Goal: Download file/media

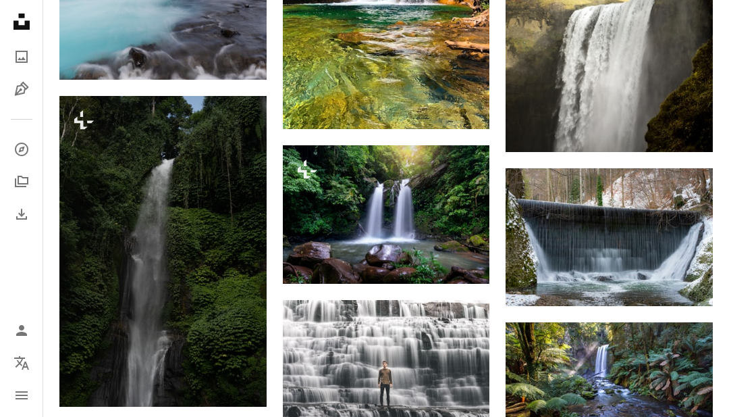
scroll to position [11345, 0]
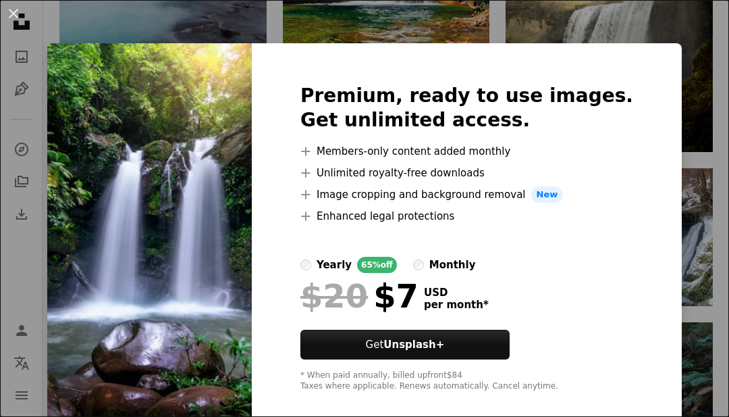
click at [448, 203] on li "A plus sign Image cropping and background removal New" at bounding box center [467, 194] width 333 height 16
click at [701, 78] on div "An X shape Premium, ready to use images. Get unlimited access. A plus sign Memb…" at bounding box center [364, 208] width 729 height 417
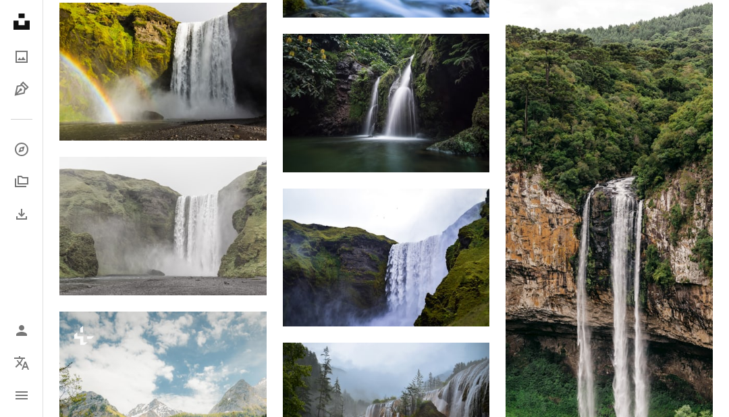
scroll to position [12247, 0]
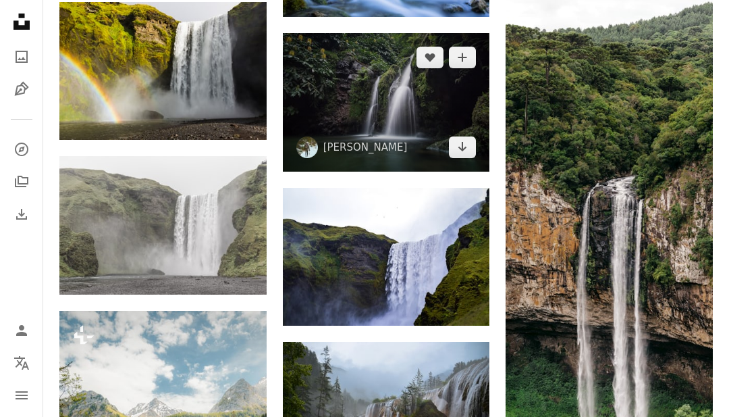
click at [419, 97] on img at bounding box center [386, 102] width 207 height 138
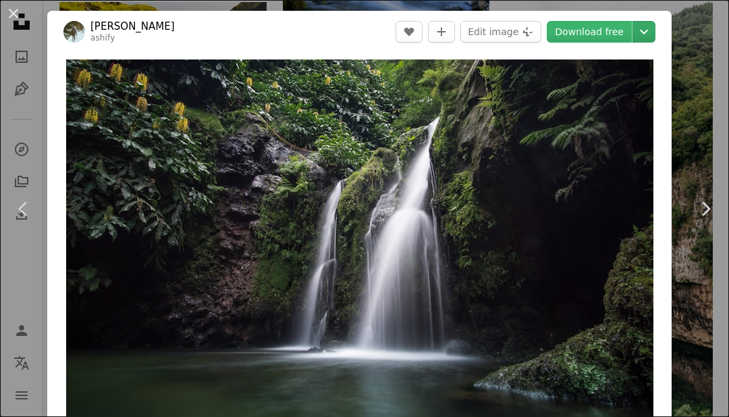
click at [655, 38] on icon "Chevron down" at bounding box center [645, 32] width 22 height 16
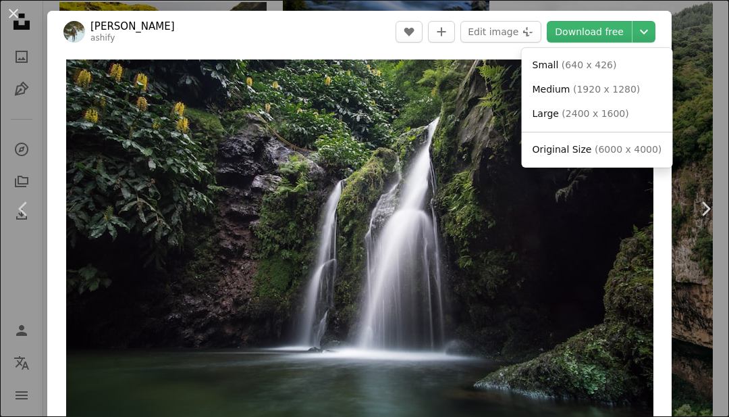
click at [590, 157] on link "Original Size ( 6000 x 4000 )" at bounding box center [598, 150] width 140 height 24
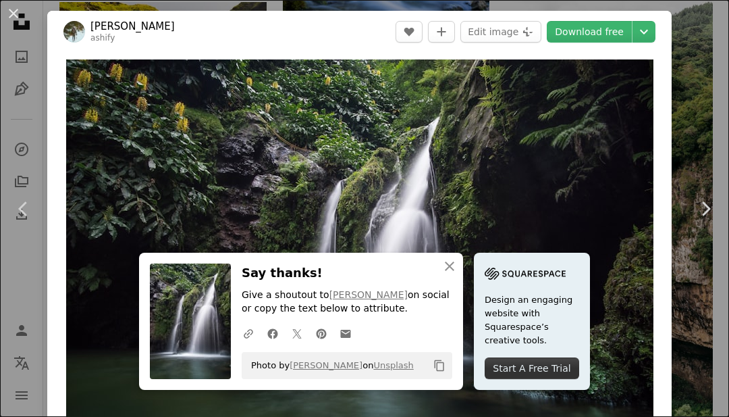
click at [685, 167] on div "An X shape Chevron left Chevron right An X shape Close Say thanks! Give a shout…" at bounding box center [364, 208] width 729 height 417
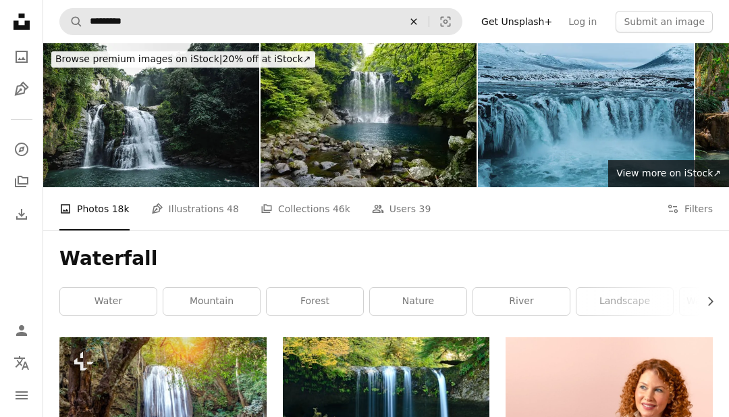
click at [418, 19] on icon "An X shape" at bounding box center [414, 21] width 30 height 11
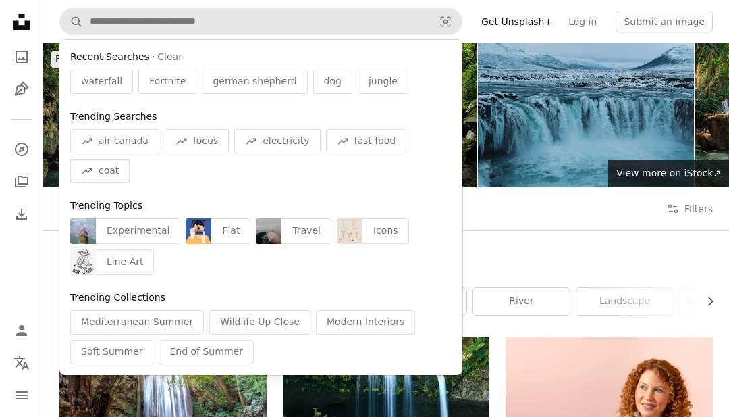
click at [519, 59] on img at bounding box center [586, 115] width 216 height 144
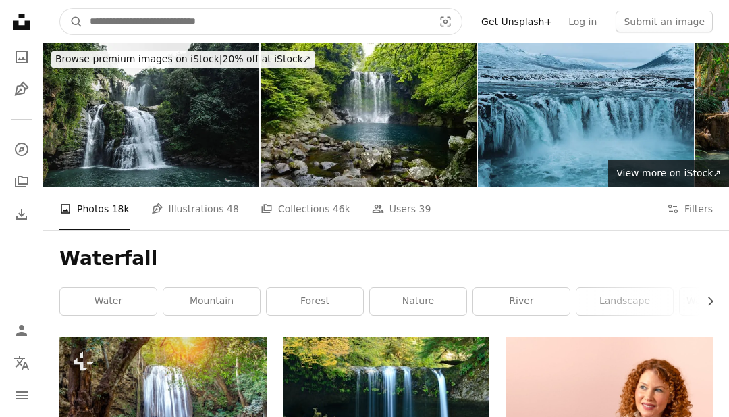
click at [149, 21] on input "Find visuals sitewide" at bounding box center [256, 22] width 346 height 26
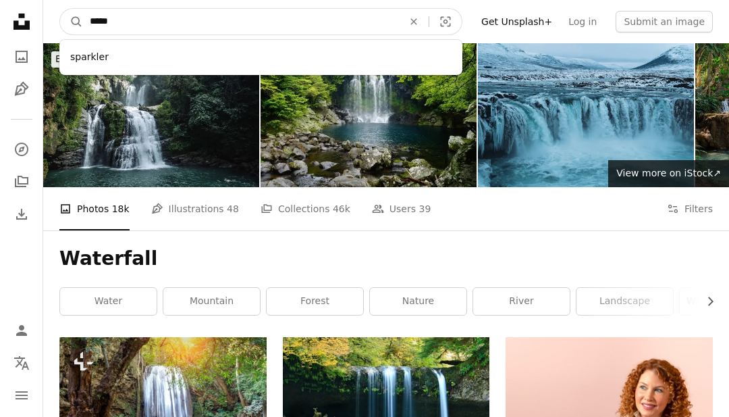
type input "*****"
click at [72, 22] on button "A magnifying glass" at bounding box center [71, 22] width 23 height 26
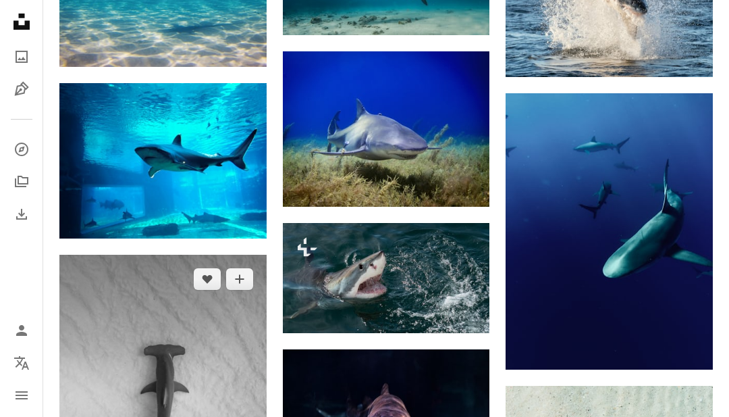
scroll to position [1357, 0]
click at [114, 342] on img at bounding box center [162, 410] width 207 height 311
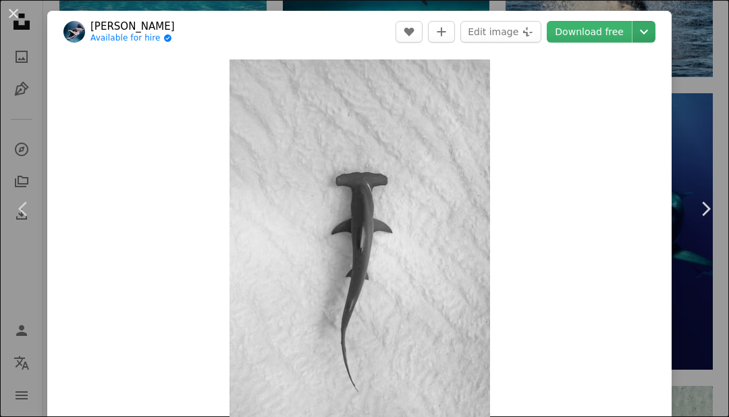
click at [652, 28] on icon "Chevron down" at bounding box center [645, 32] width 22 height 16
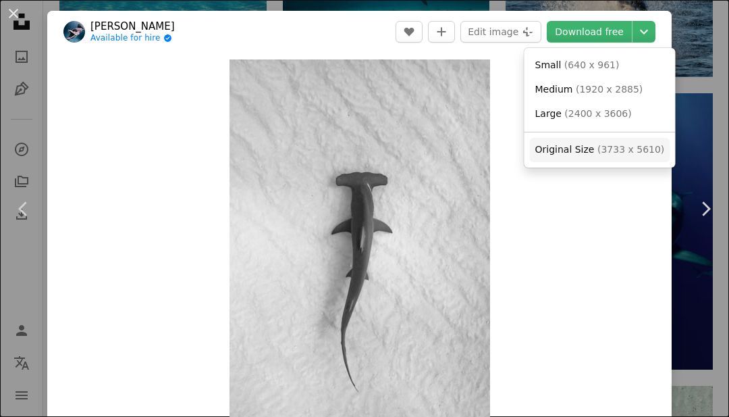
click at [610, 144] on span "( 3733 x 5610 )" at bounding box center [631, 149] width 67 height 11
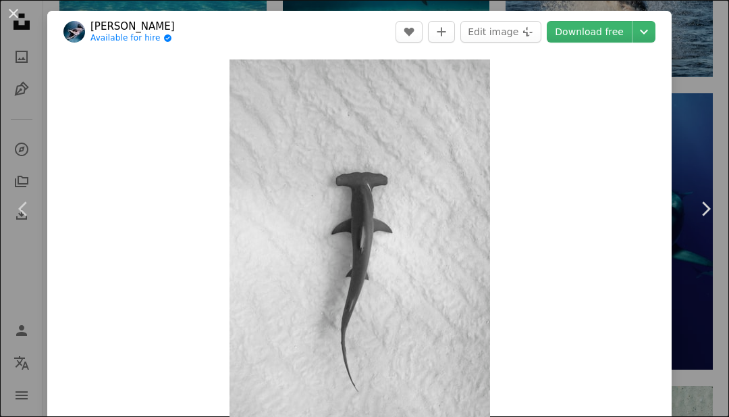
scroll to position [1400, 0]
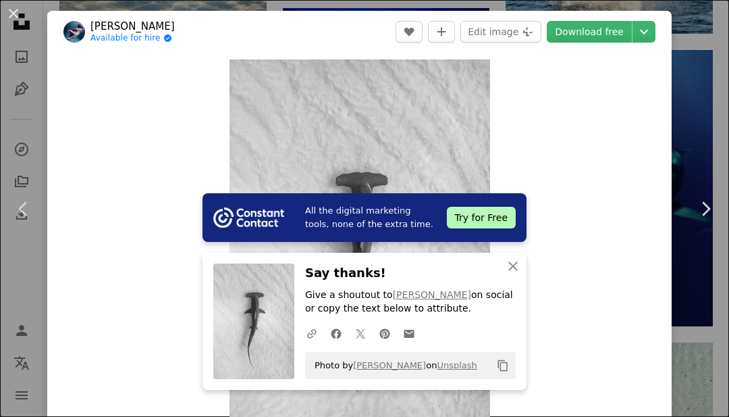
click at [697, 38] on div "An X shape Chevron left Chevron right All the digital marketing tools, none of …" at bounding box center [364, 208] width 729 height 417
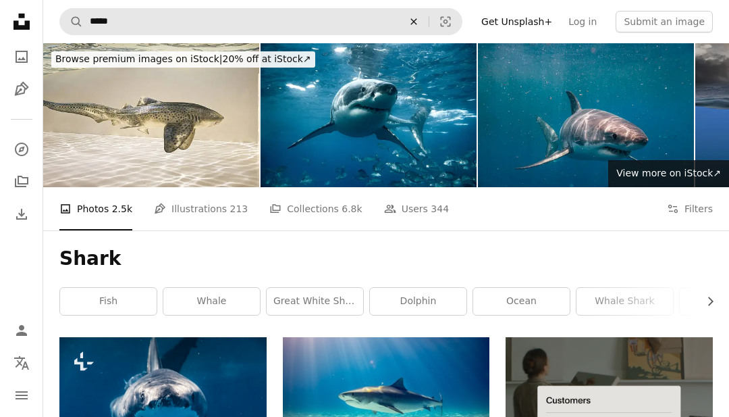
click at [417, 27] on button "An X shape" at bounding box center [414, 22] width 30 height 26
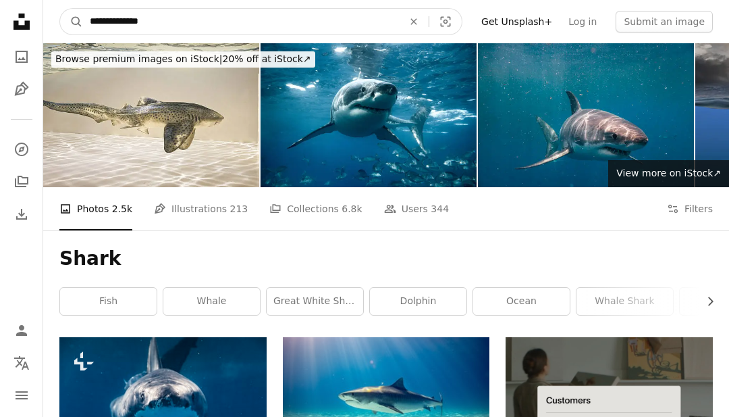
type input "**********"
click at [72, 22] on button "A magnifying glass" at bounding box center [71, 22] width 23 height 26
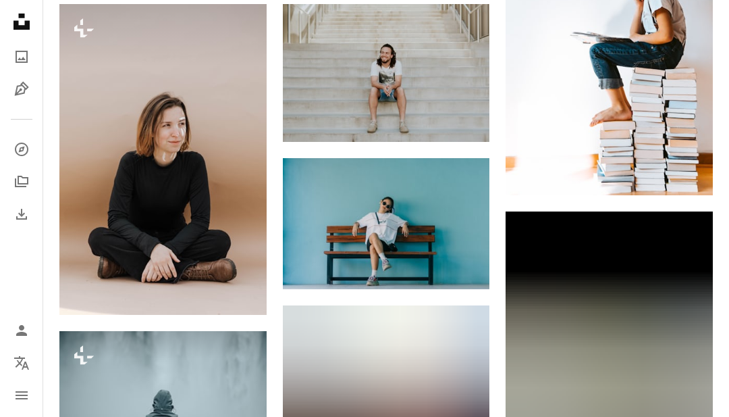
scroll to position [935, 0]
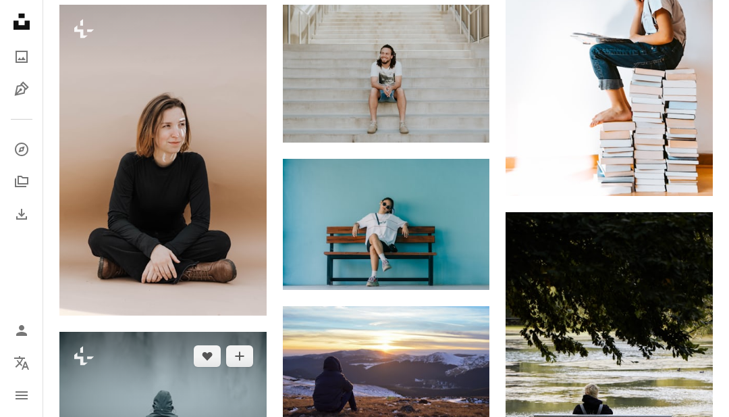
click at [194, 390] on img at bounding box center [162, 401] width 207 height 138
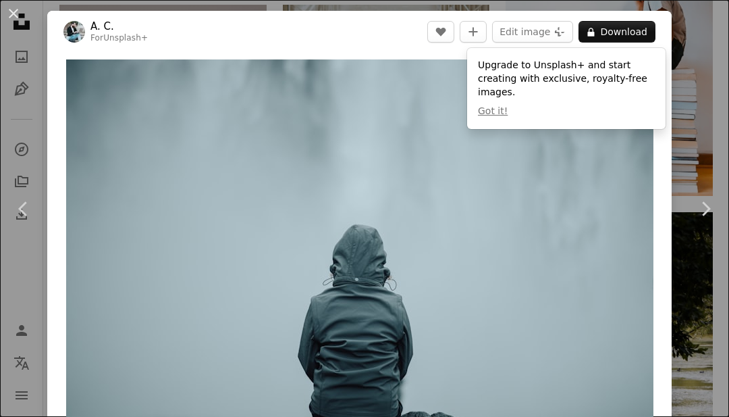
click at [711, 57] on div "An X shape Chevron left Chevron right A. C. For Unsplash+ A heart A plus sign E…" at bounding box center [364, 208] width 729 height 417
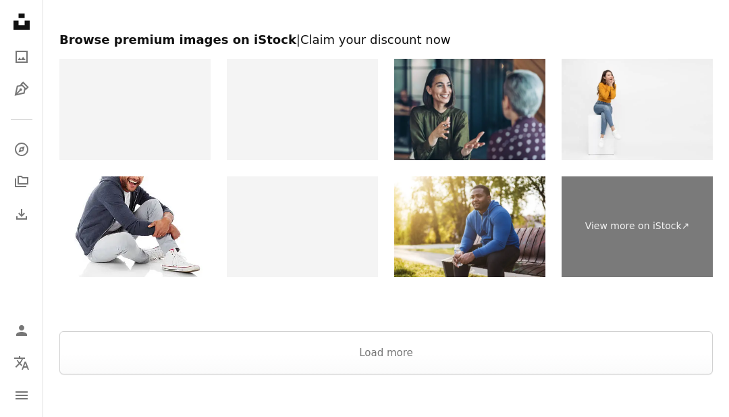
scroll to position [2317, 0]
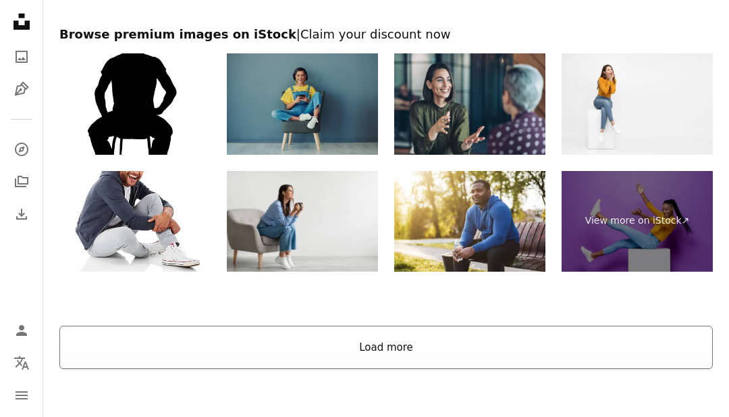
click at [505, 346] on button "Load more" at bounding box center [386, 347] width 654 height 43
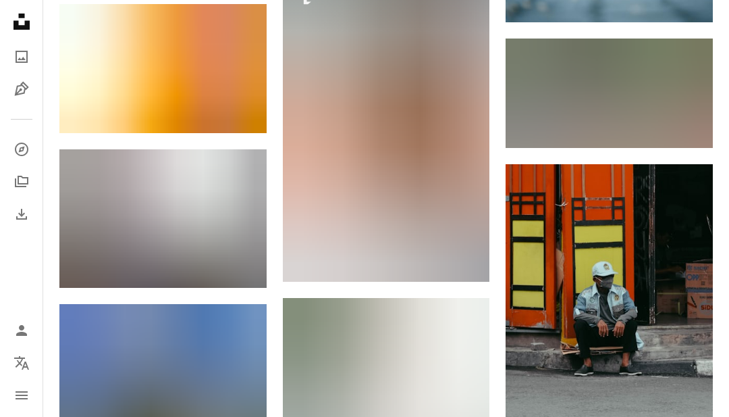
scroll to position [17553, 0]
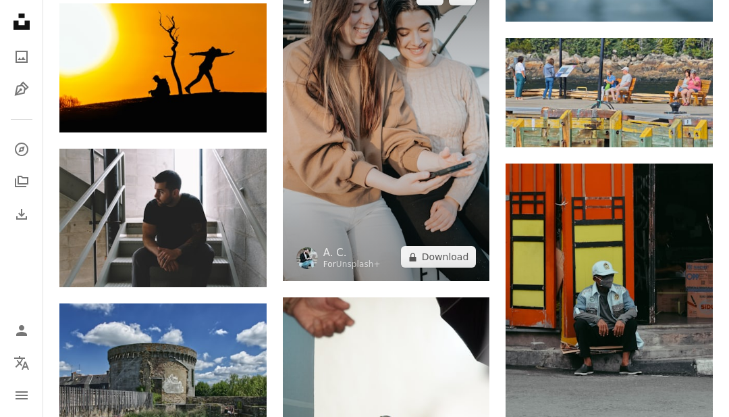
click at [380, 122] on img at bounding box center [386, 125] width 207 height 311
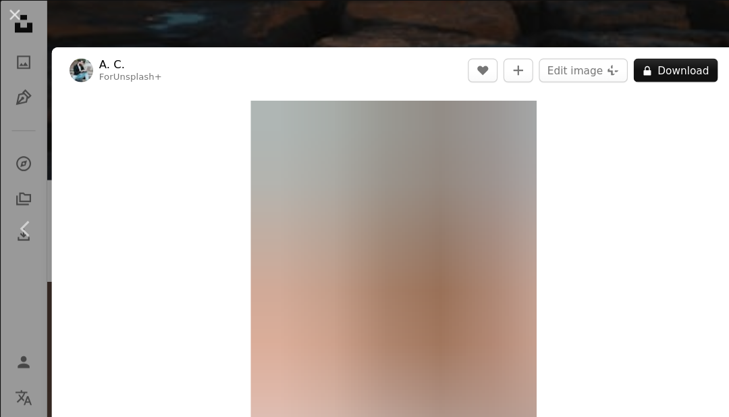
scroll to position [17724, 0]
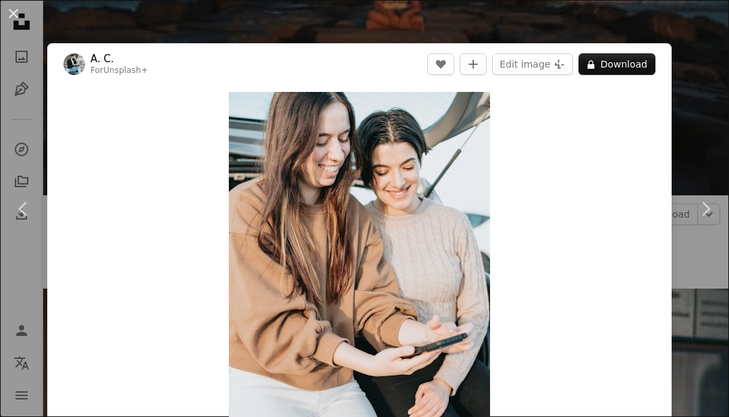
click at [710, 116] on div "An X shape Chevron left Chevron right A. C. For Unsplash+ A heart A plus sign E…" at bounding box center [364, 208] width 729 height 417
